Goal: Find specific page/section: Find specific page/section

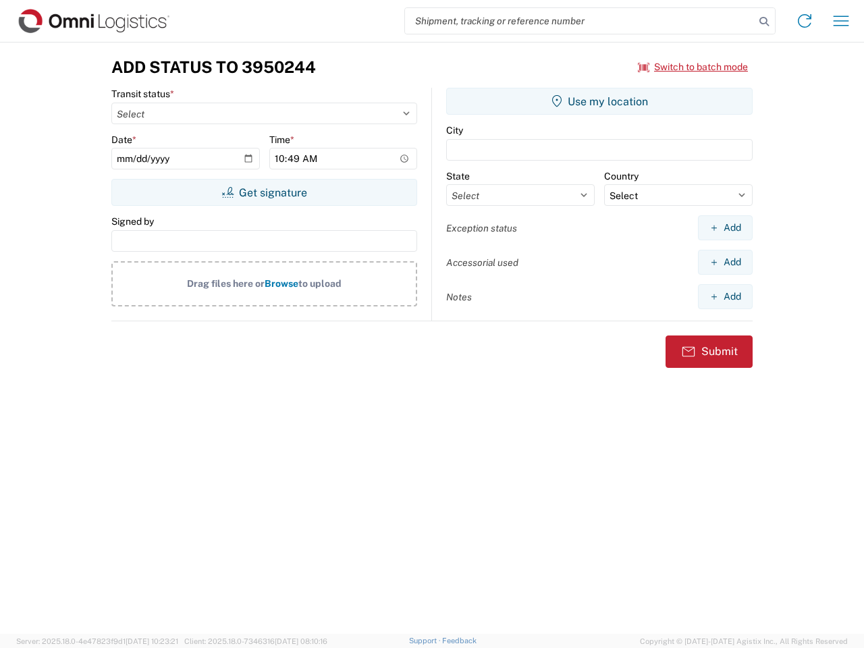
click at [580, 21] on input "search" at bounding box center [580, 21] width 350 height 26
click at [764, 22] on icon at bounding box center [763, 21] width 19 height 19
click at [804, 21] on icon at bounding box center [804, 21] width 22 height 22
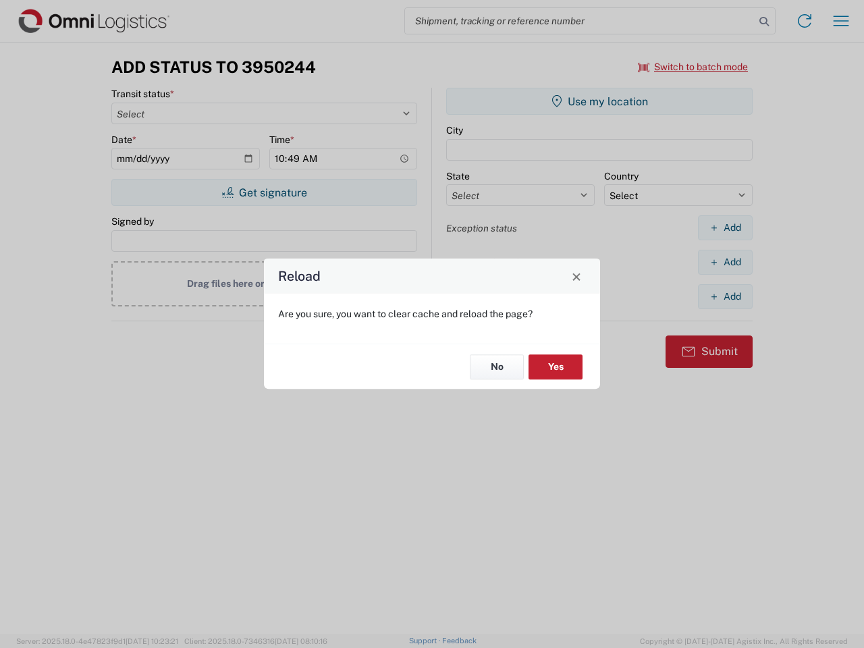
click at [841, 21] on div "Reload Are you sure, you want to clear cache and reload the page? No Yes" at bounding box center [432, 324] width 864 height 648
click at [693, 67] on div "Reload Are you sure, you want to clear cache and reload the page? No Yes" at bounding box center [432, 324] width 864 height 648
click at [264, 192] on div "Reload Are you sure, you want to clear cache and reload the page? No Yes" at bounding box center [432, 324] width 864 height 648
click at [599, 101] on div "Reload Are you sure, you want to clear cache and reload the page? No Yes" at bounding box center [432, 324] width 864 height 648
click at [725, 227] on div "Reload Are you sure, you want to clear cache and reload the page? No Yes" at bounding box center [432, 324] width 864 height 648
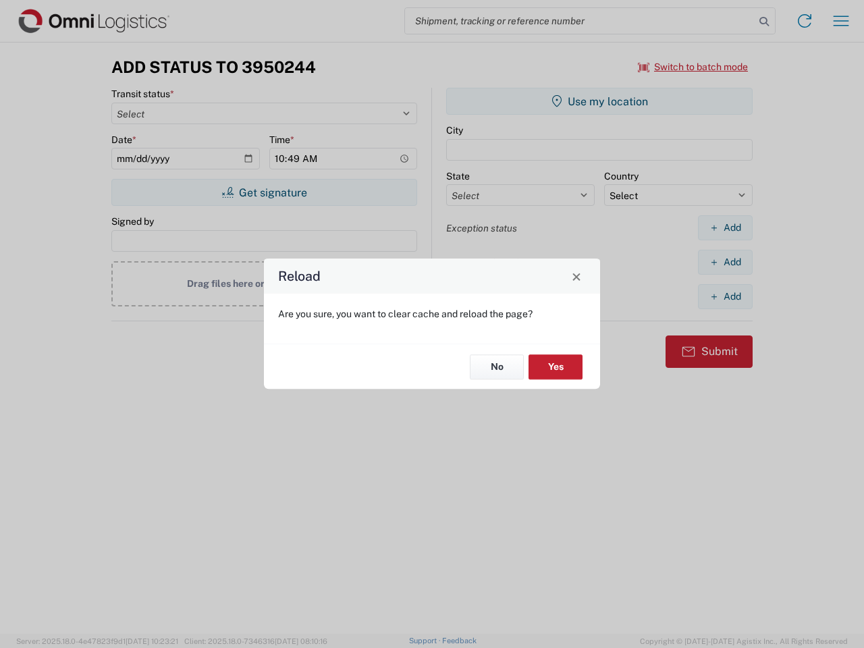
click at [725, 262] on div "Reload Are you sure, you want to clear cache and reload the page? No Yes" at bounding box center [432, 324] width 864 height 648
click at [725, 296] on div "Reload Are you sure, you want to clear cache and reload the page? No Yes" at bounding box center [432, 324] width 864 height 648
